Goal: Navigation & Orientation: Find specific page/section

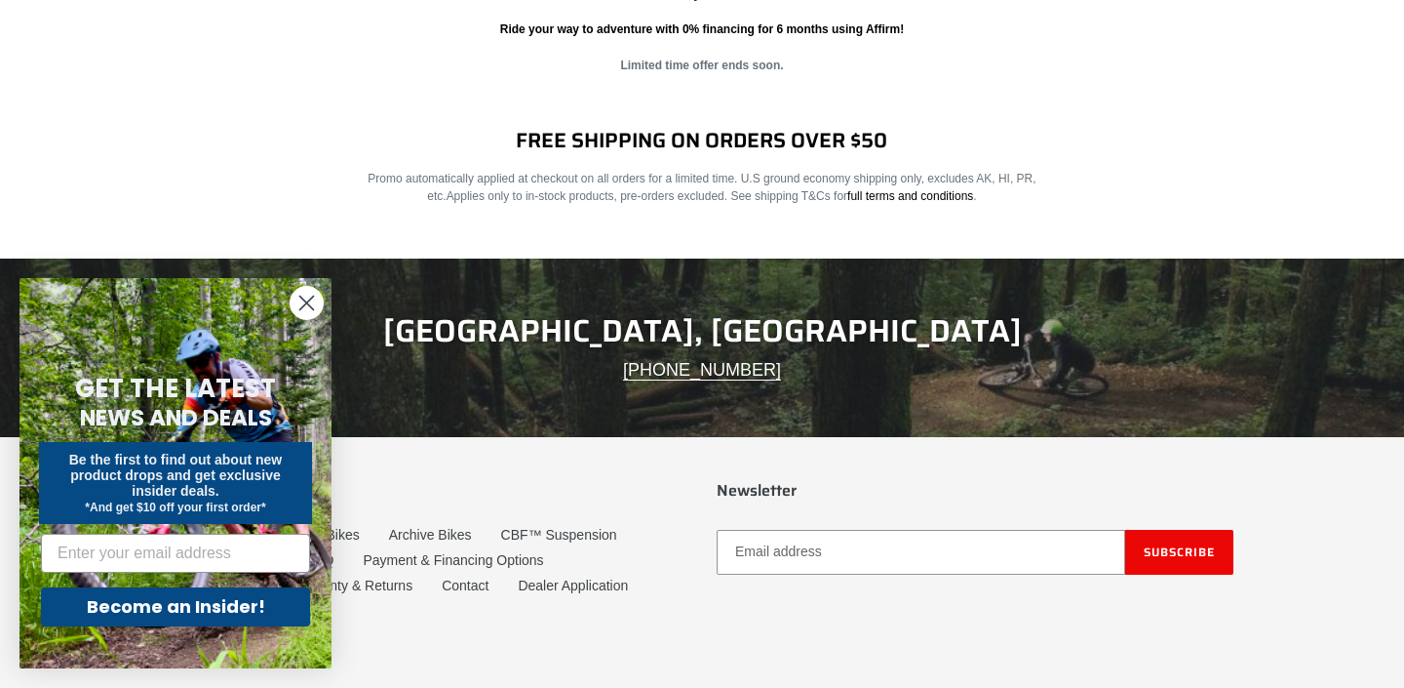
scroll to position [3280, 0]
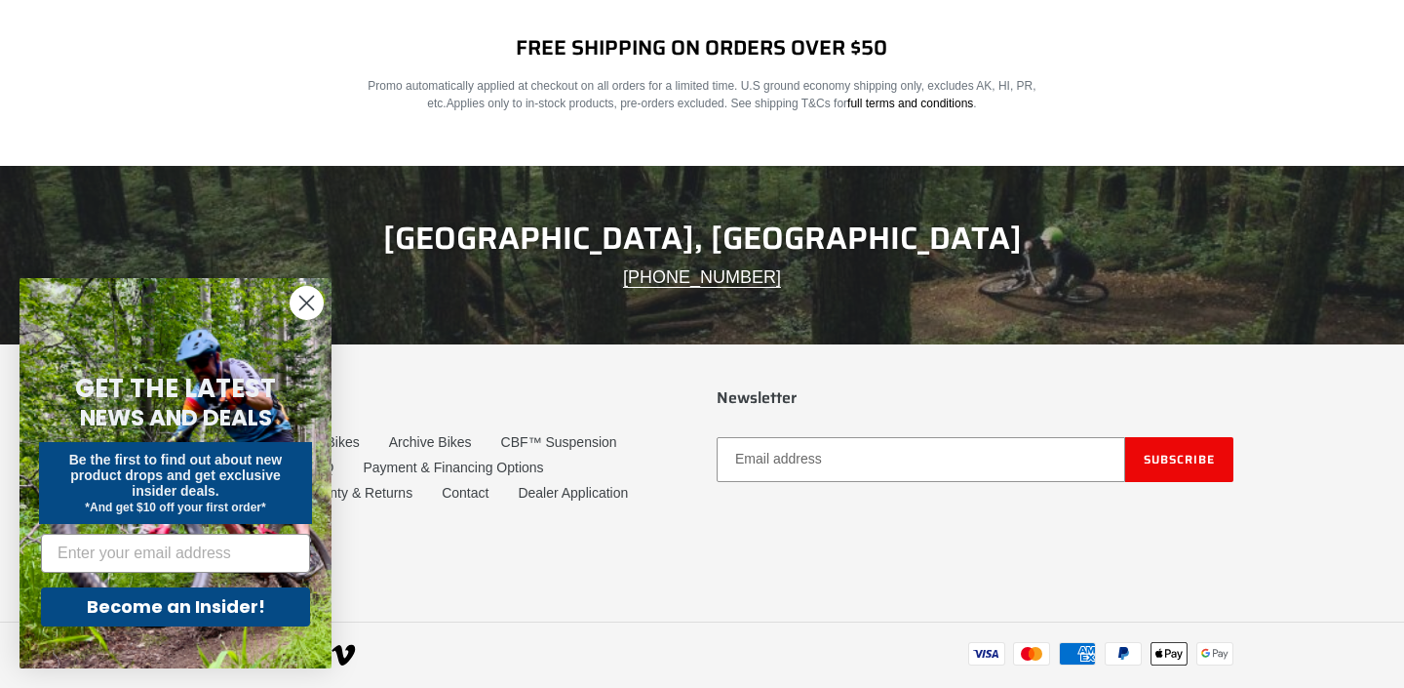
click at [297, 299] on circle "Close dialog" at bounding box center [307, 303] width 32 height 32
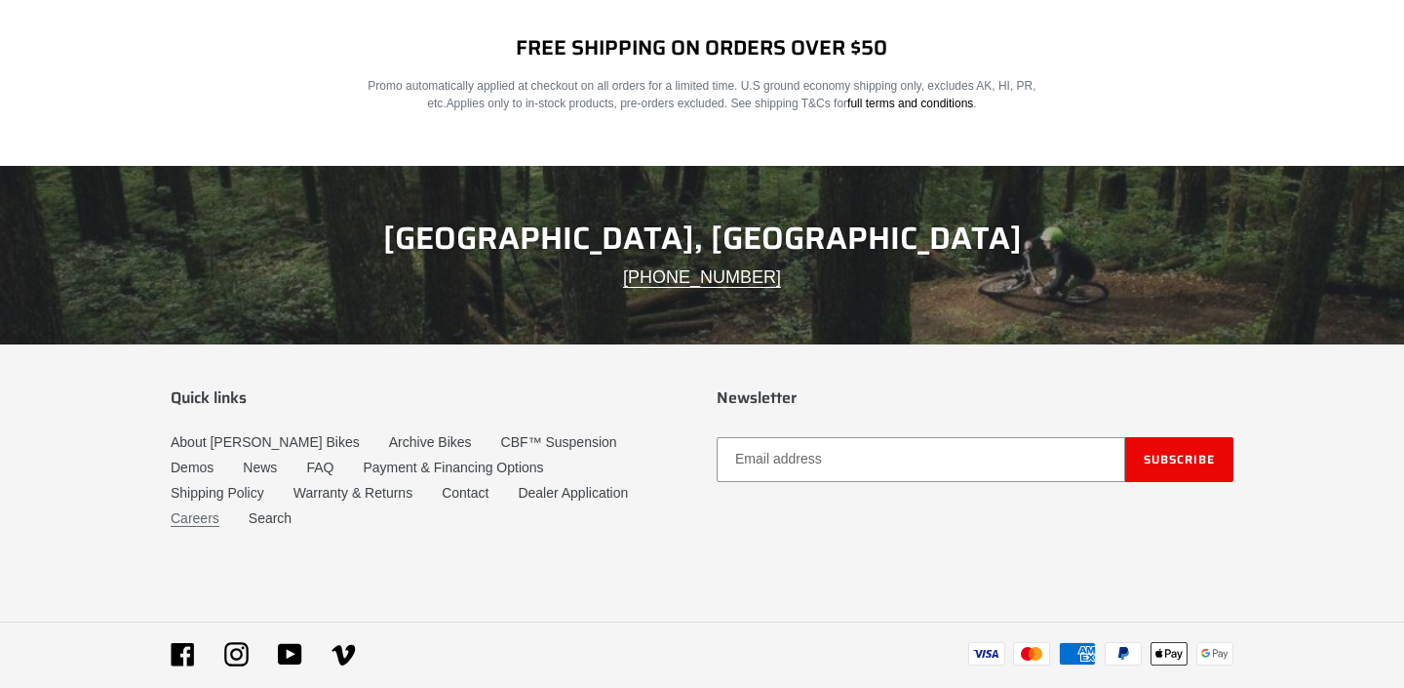
click at [219, 510] on link "Careers" at bounding box center [195, 518] width 49 height 17
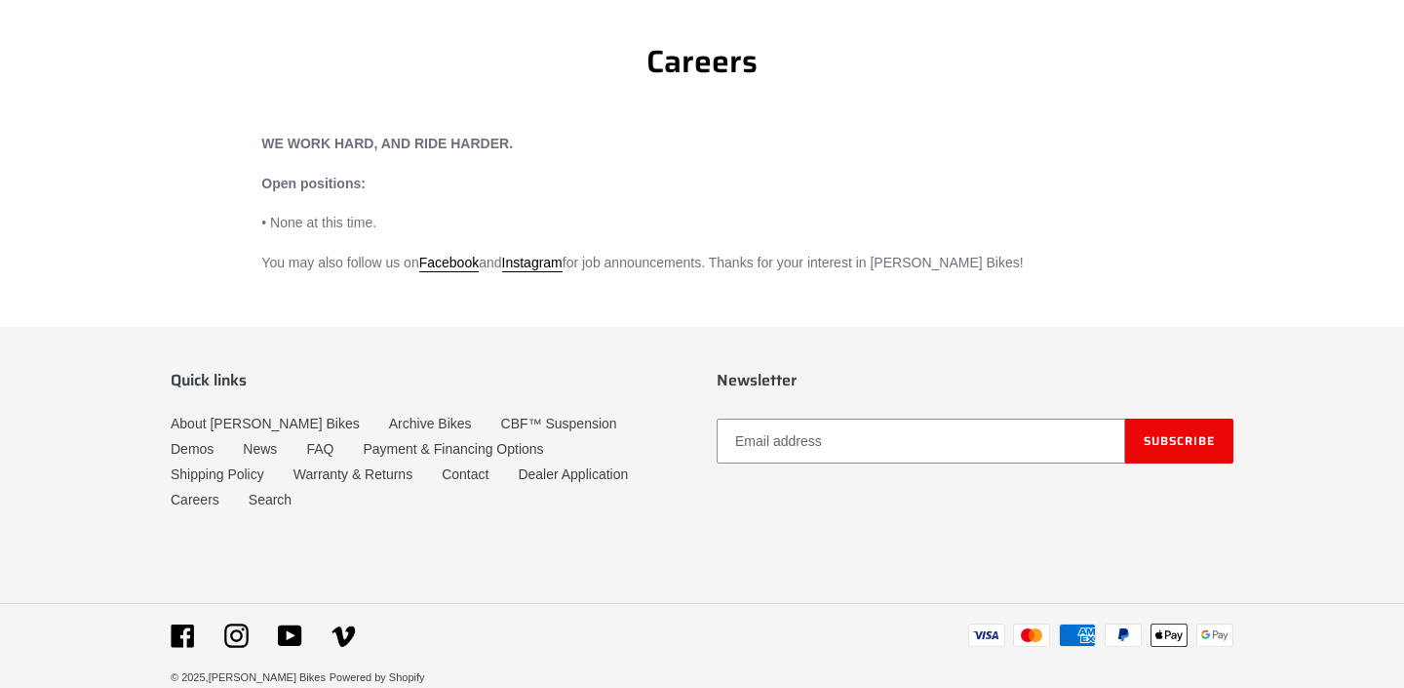
scroll to position [165, 0]
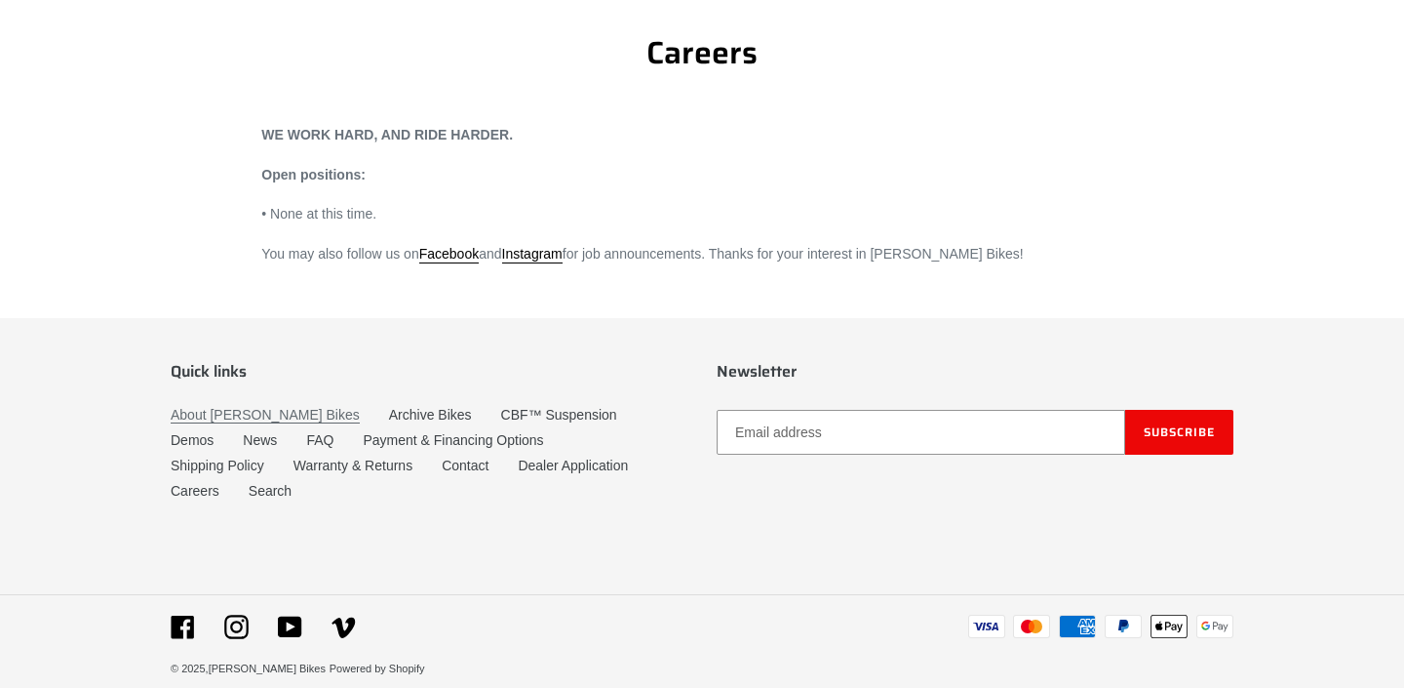
click at [266, 415] on link "About [PERSON_NAME] Bikes" at bounding box center [265, 415] width 189 height 17
